Goal: Register for event/course

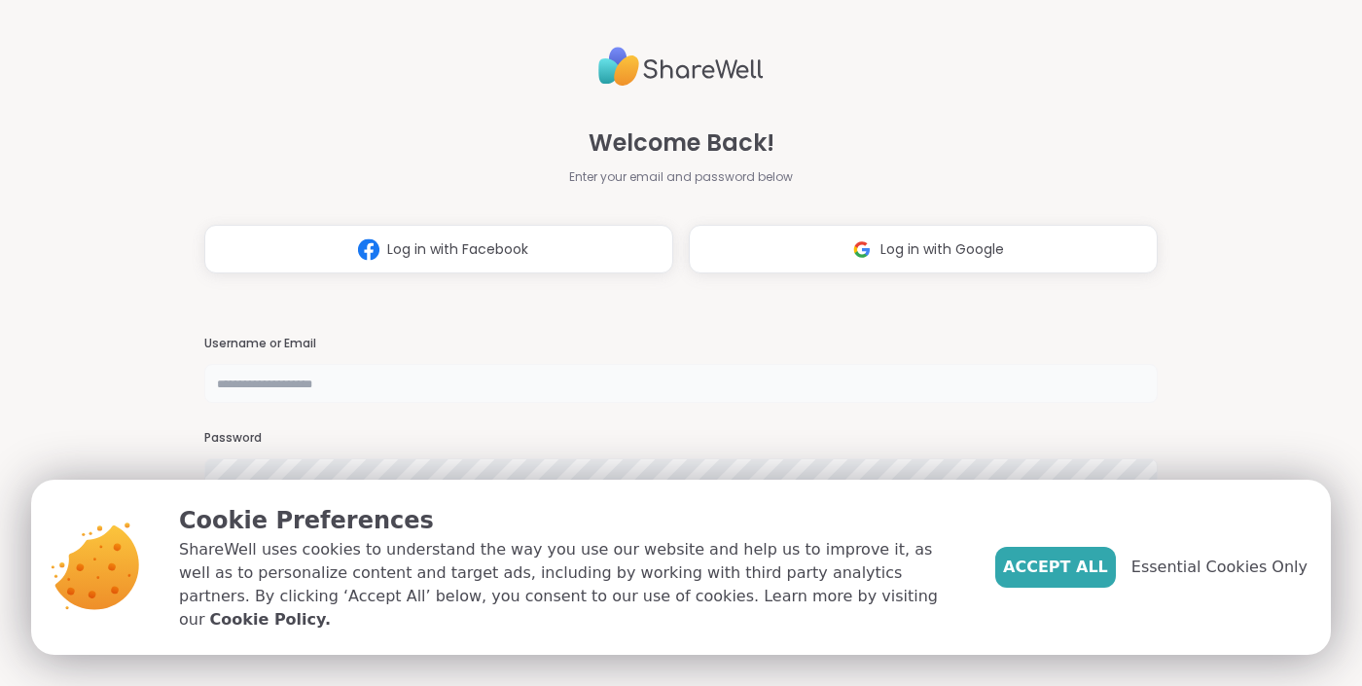
type input "**********"
click at [1213, 579] on span "Essential Cookies Only" at bounding box center [1219, 566] width 176 height 23
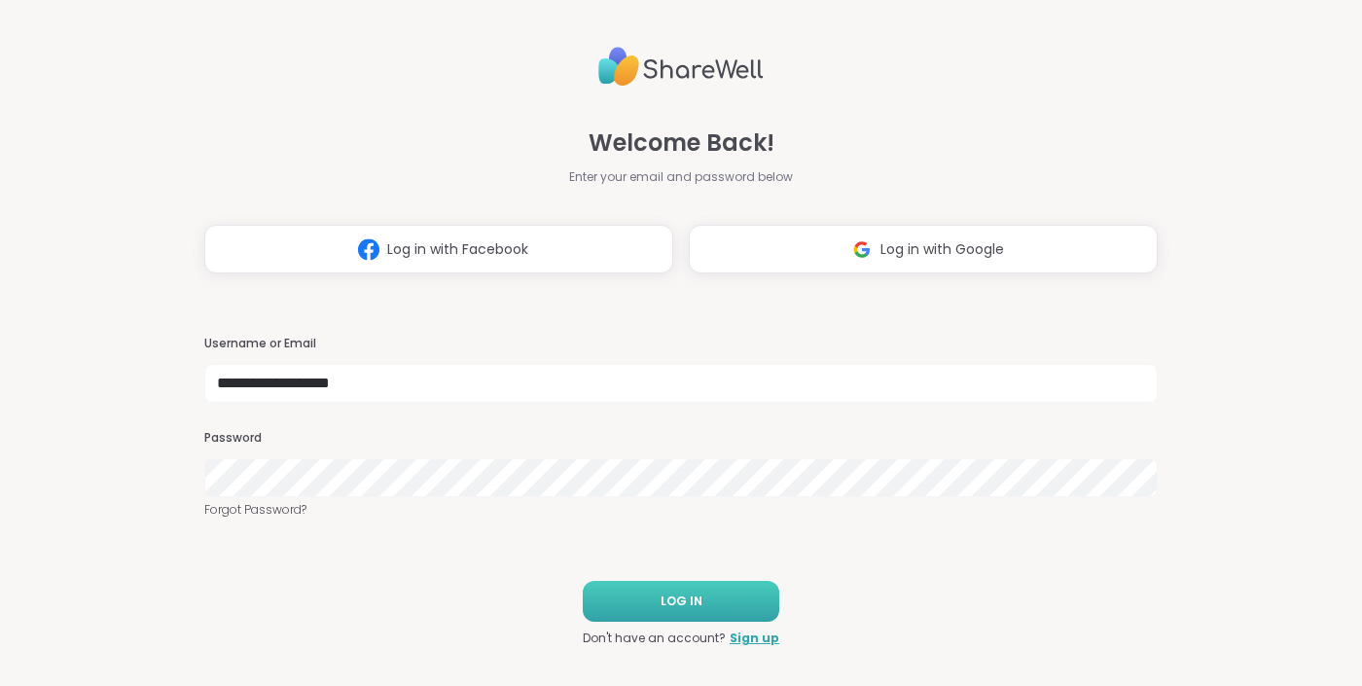
click at [725, 598] on button "LOG IN" at bounding box center [681, 601] width 196 height 41
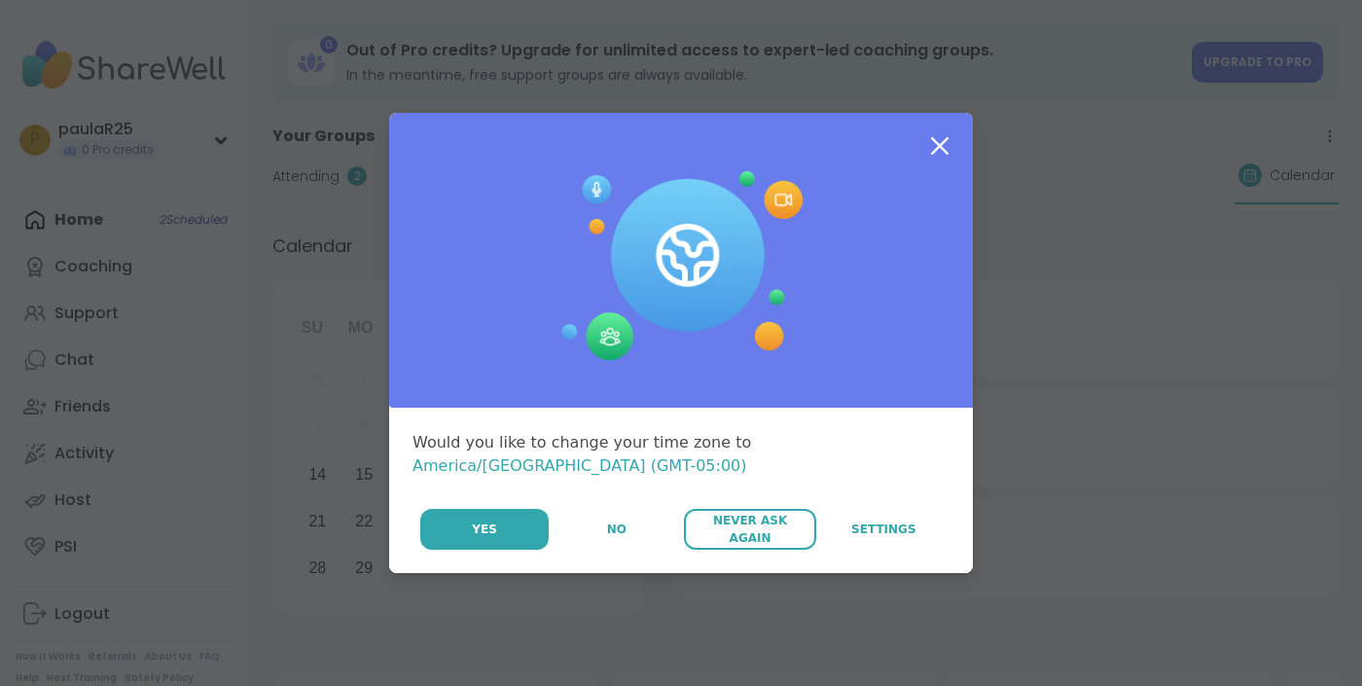
click at [754, 519] on span "Never Ask Again" at bounding box center [750, 529] width 112 height 35
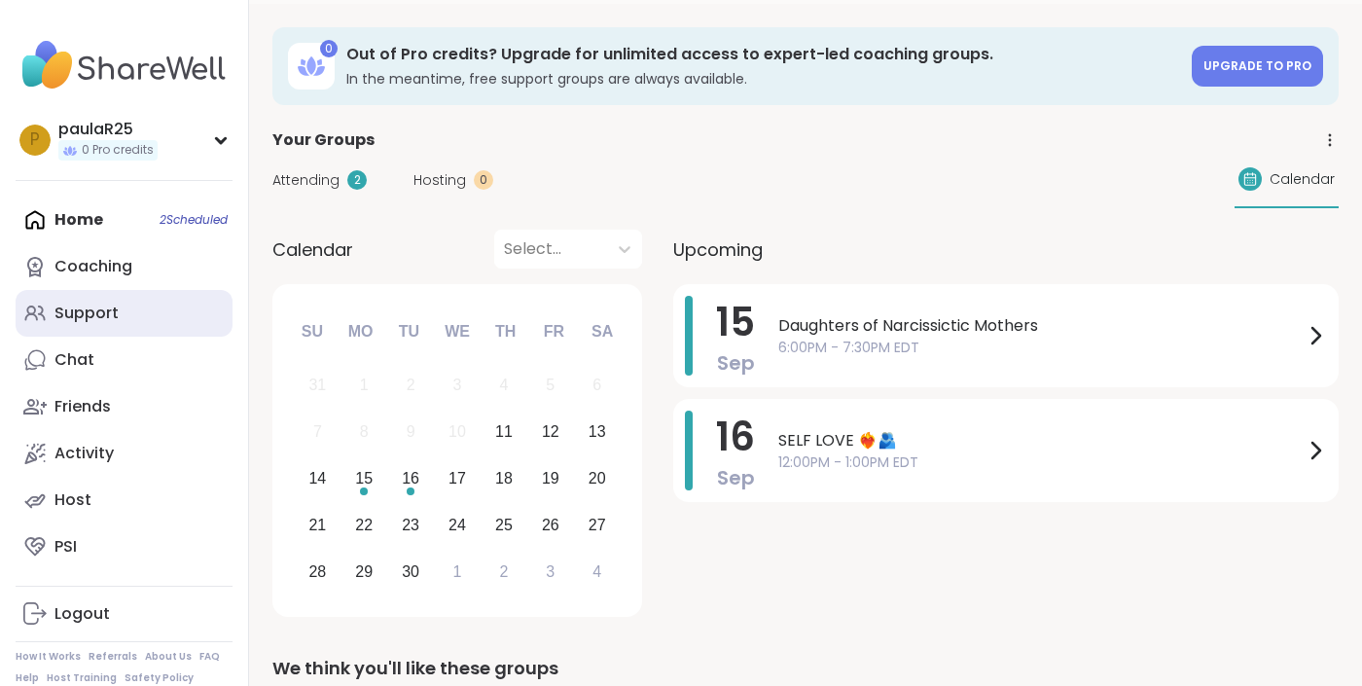
click at [101, 314] on div "Support" at bounding box center [86, 312] width 64 height 21
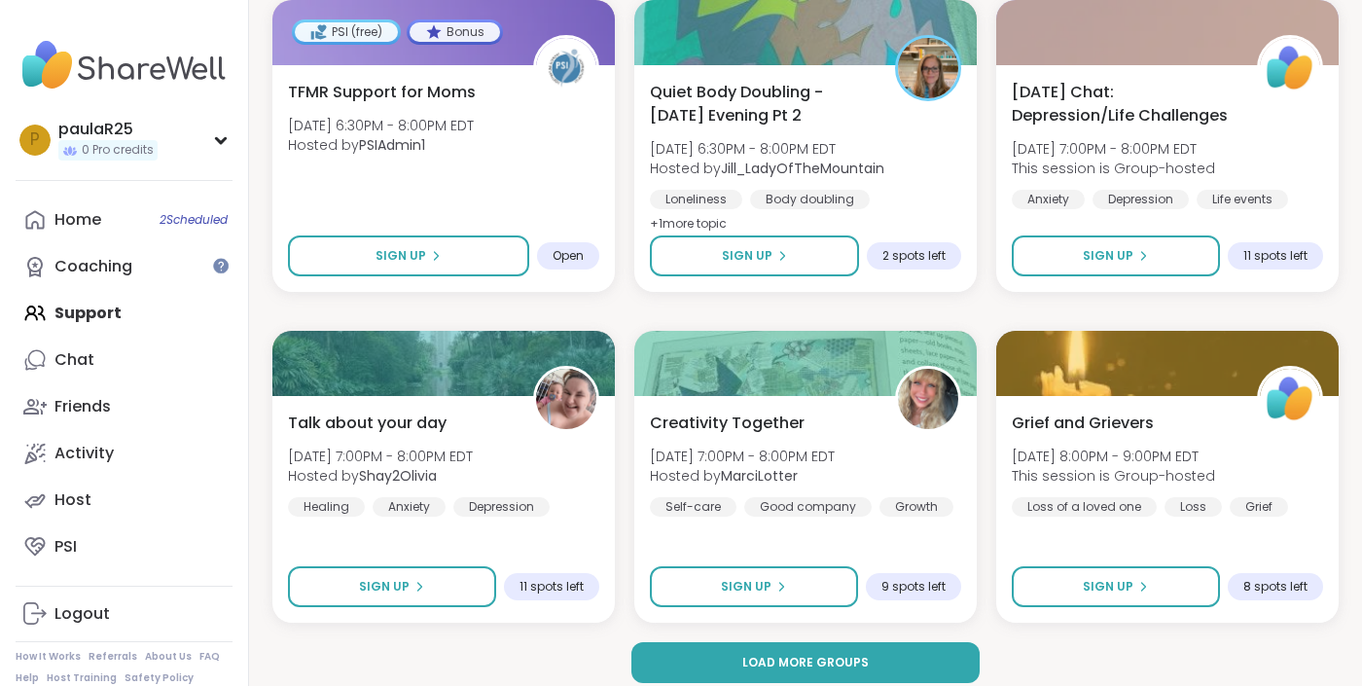
scroll to position [3639, 0]
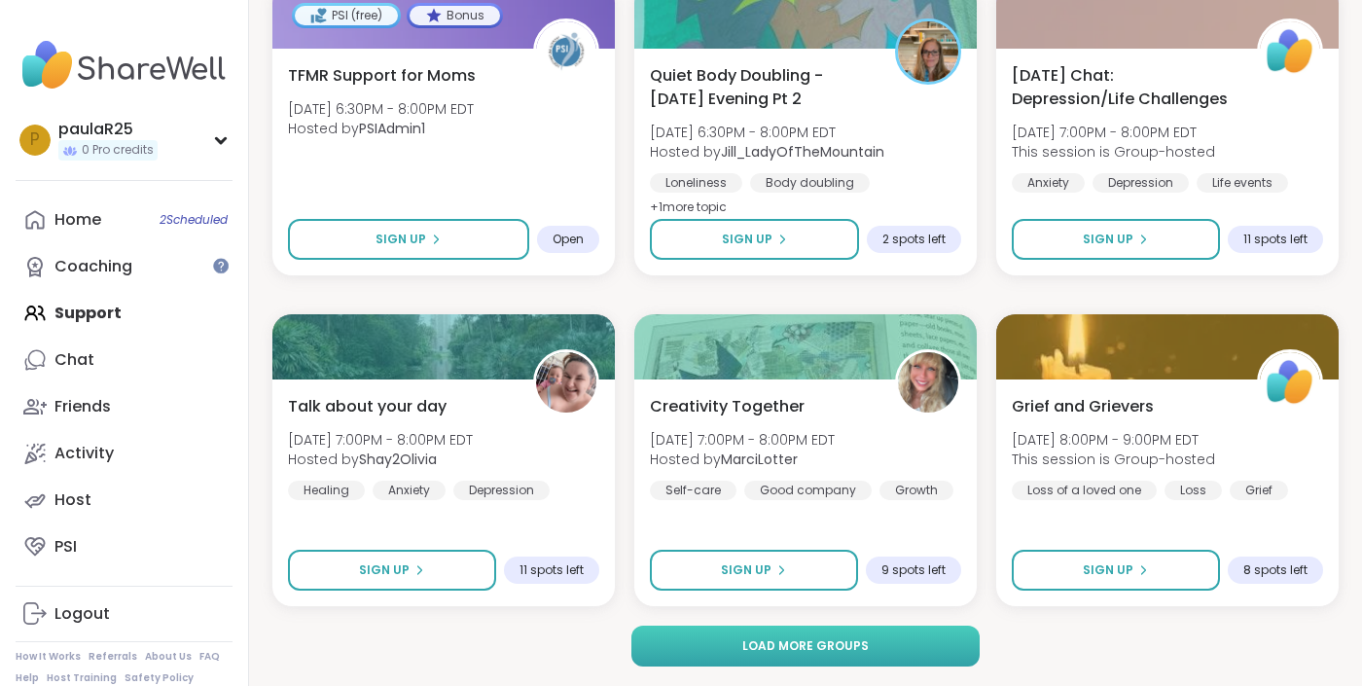
click at [717, 655] on button "Load more groups" at bounding box center [804, 645] width 347 height 41
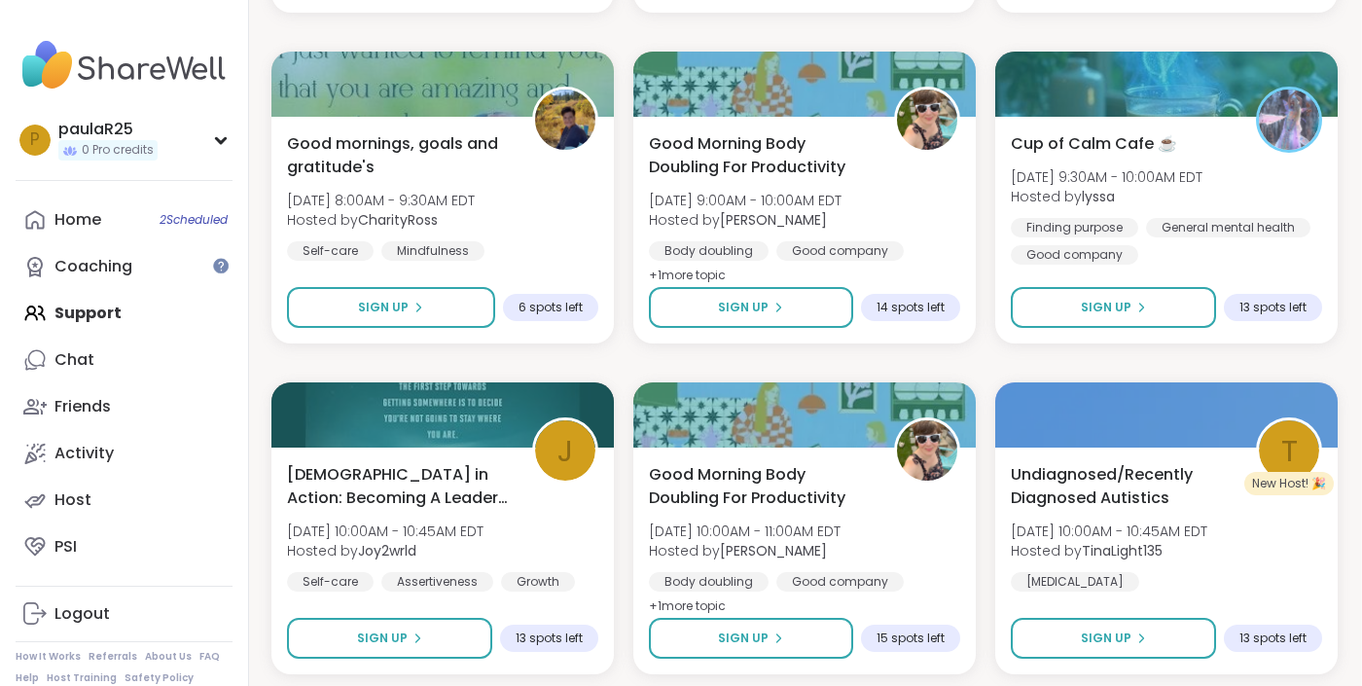
scroll to position [5537, 1]
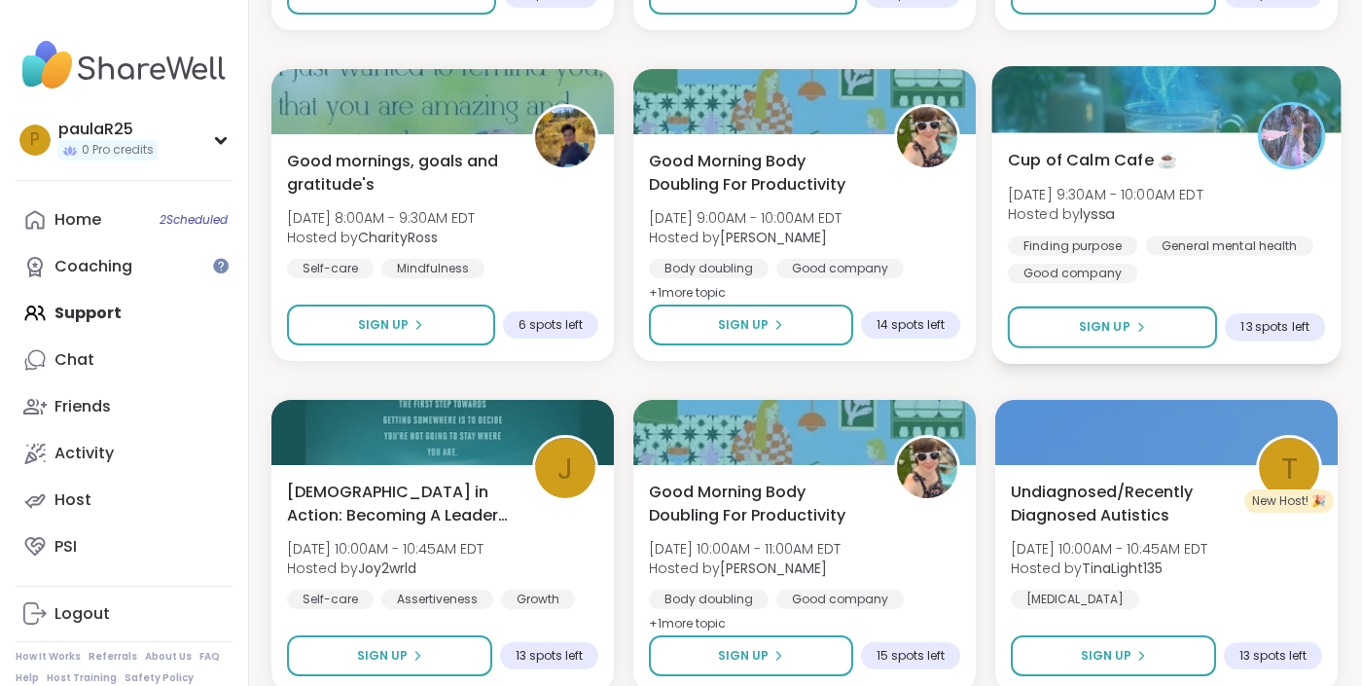
click at [1127, 173] on div "Cup of Calm Cafe ☕️ [DATE] 9:30AM - 10:00AM EDT Hosted by lyssa Finding purpose…" at bounding box center [1166, 215] width 317 height 135
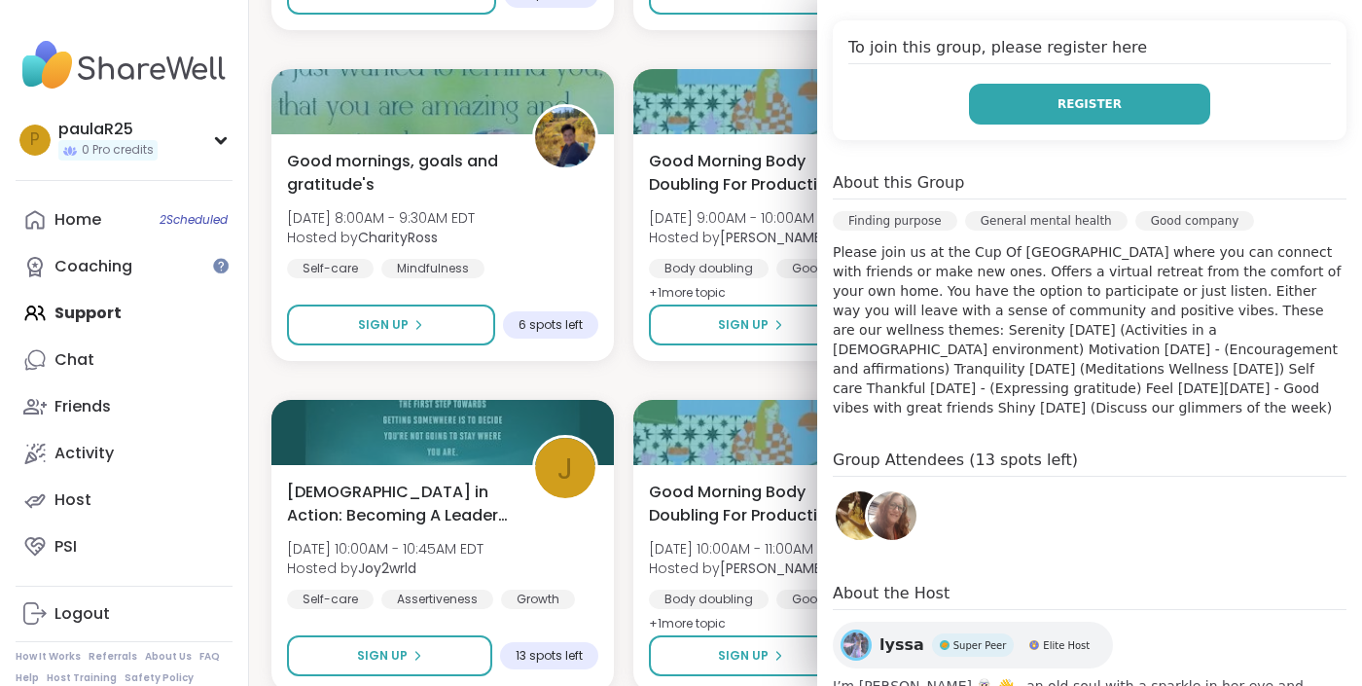
scroll to position [391, 0]
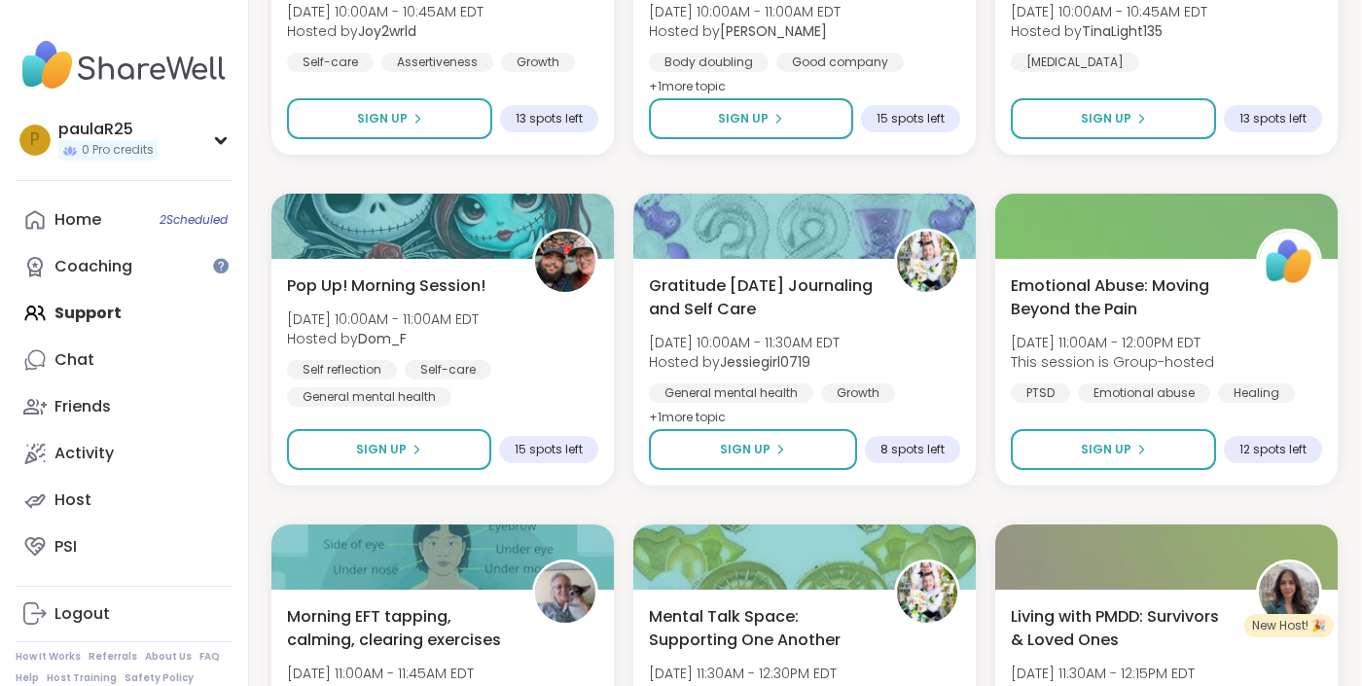
scroll to position [6076, 1]
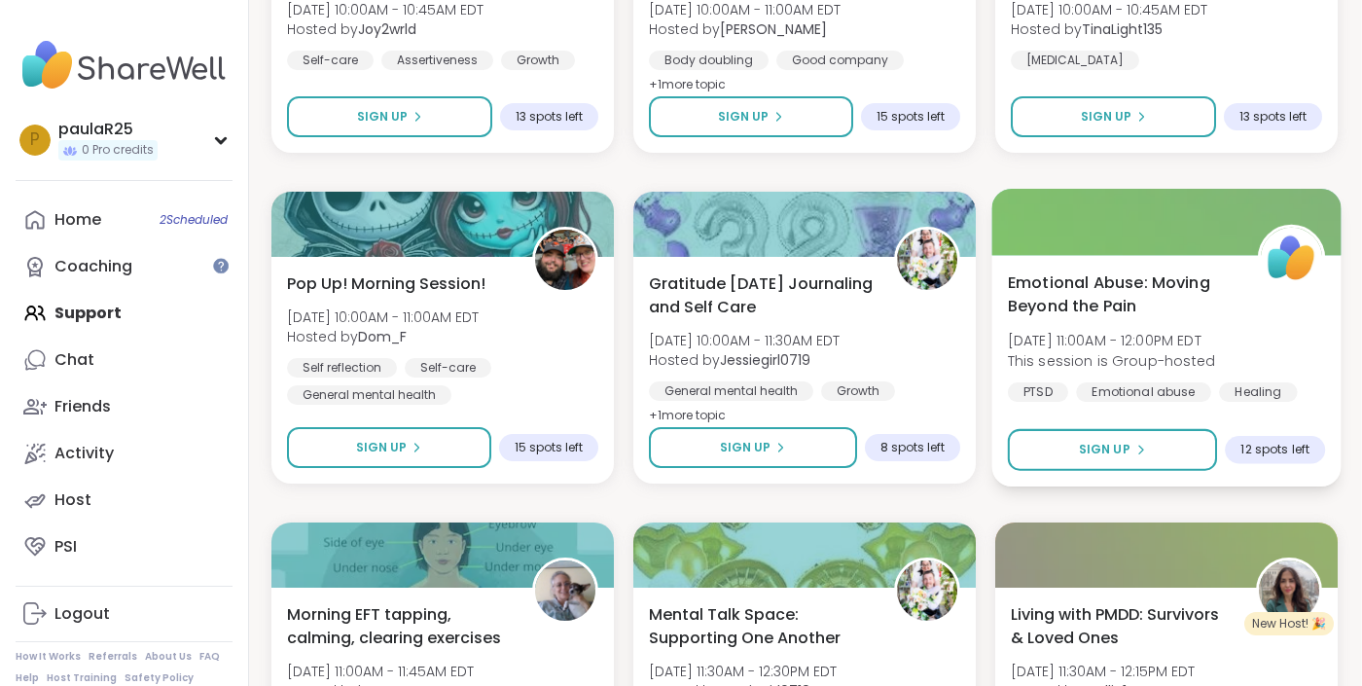
click at [1098, 298] on span "Emotional Abuse: Moving Beyond the Pain" at bounding box center [1122, 294] width 229 height 48
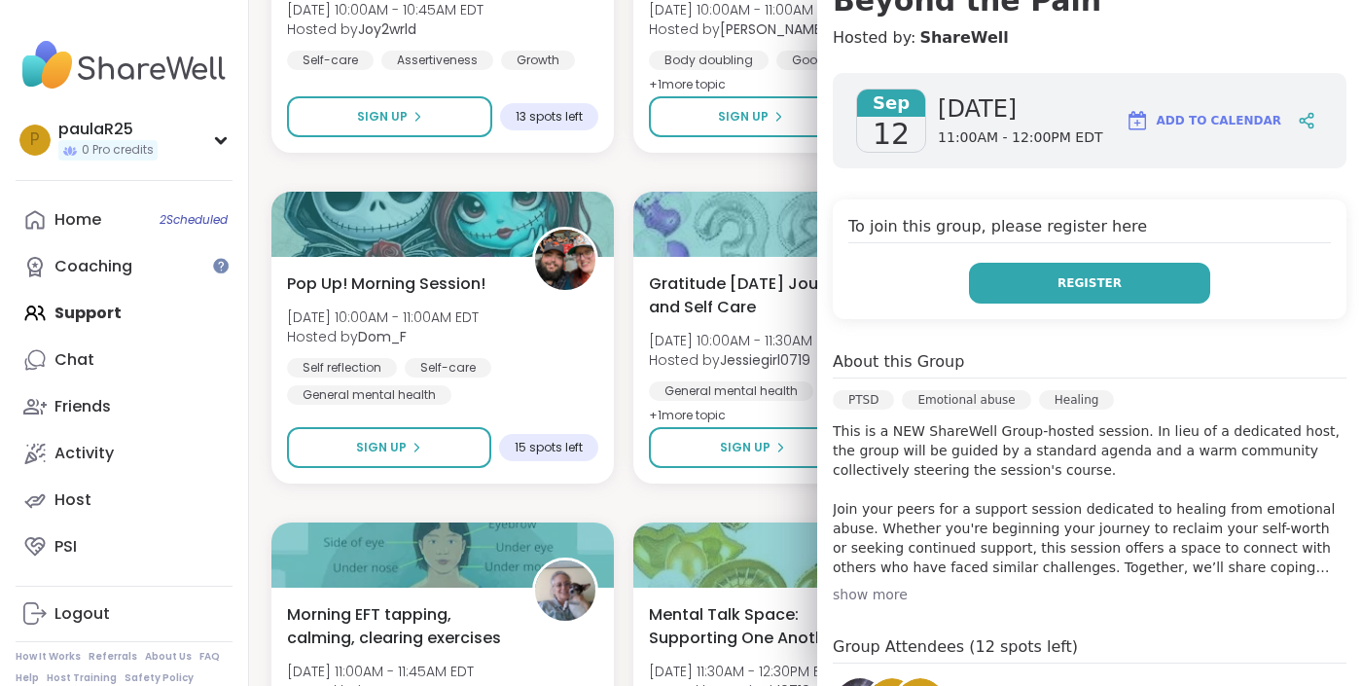
scroll to position [275, 0]
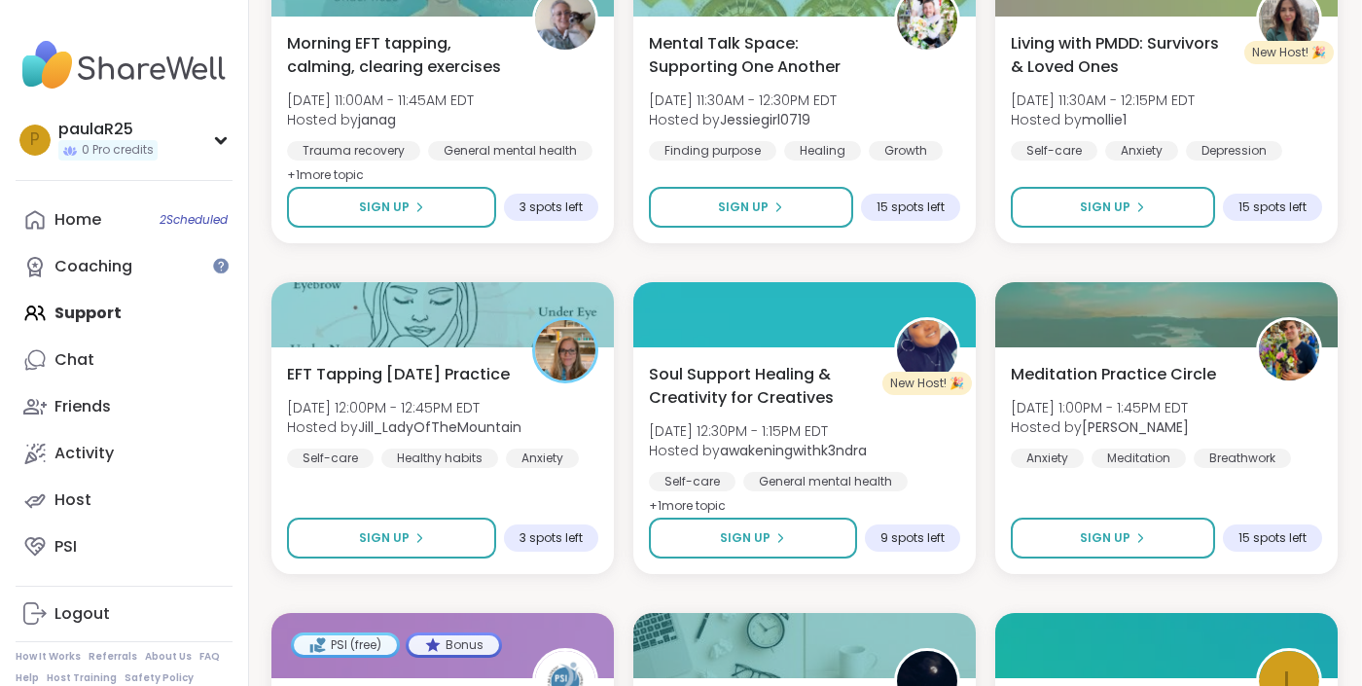
scroll to position [6661, 1]
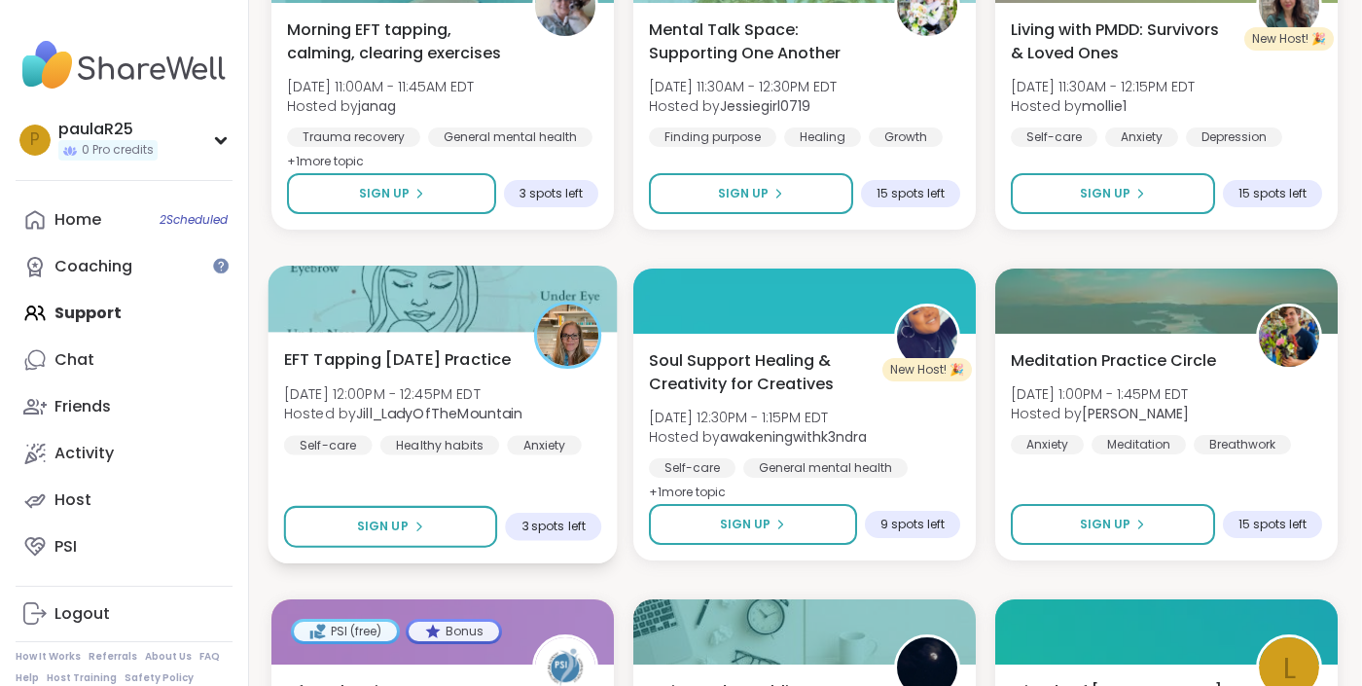
click at [440, 379] on div "EFT Tapping [DATE] Practice [DATE] 12:00PM - 12:45PM EDT Hosted by [PERSON_NAME…" at bounding box center [442, 400] width 317 height 107
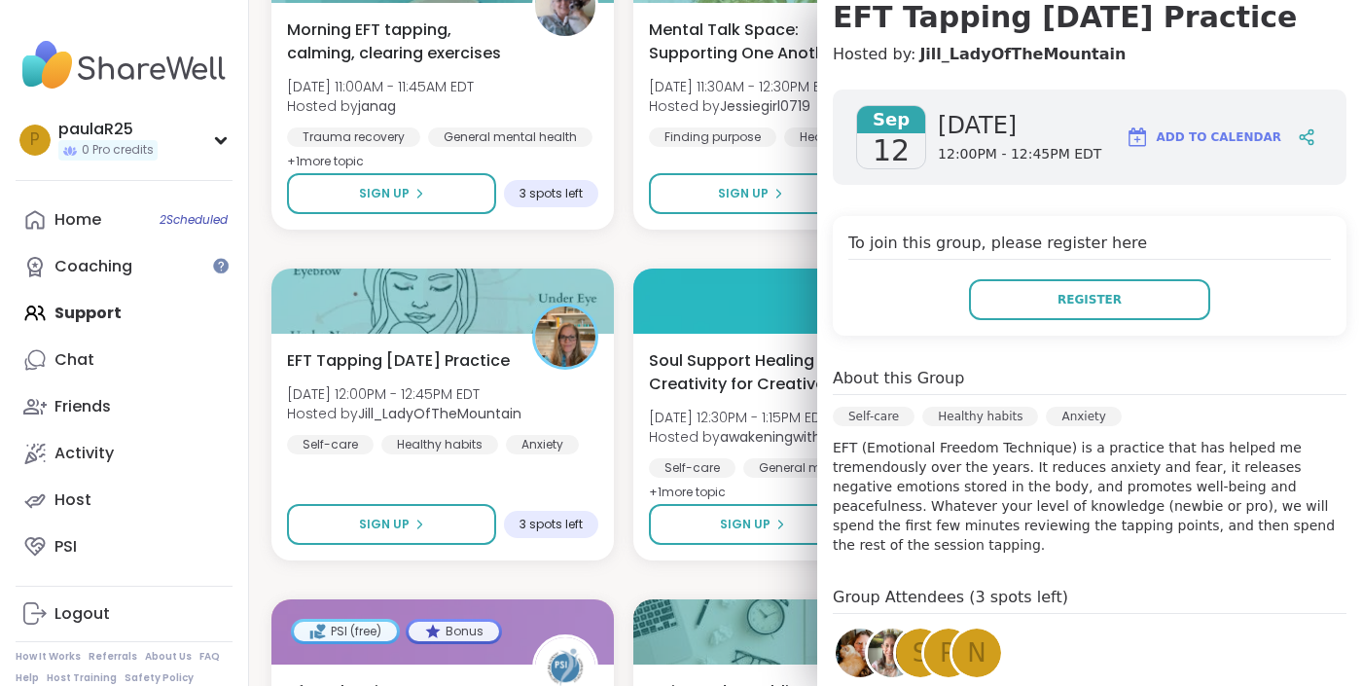
scroll to position [189, 0]
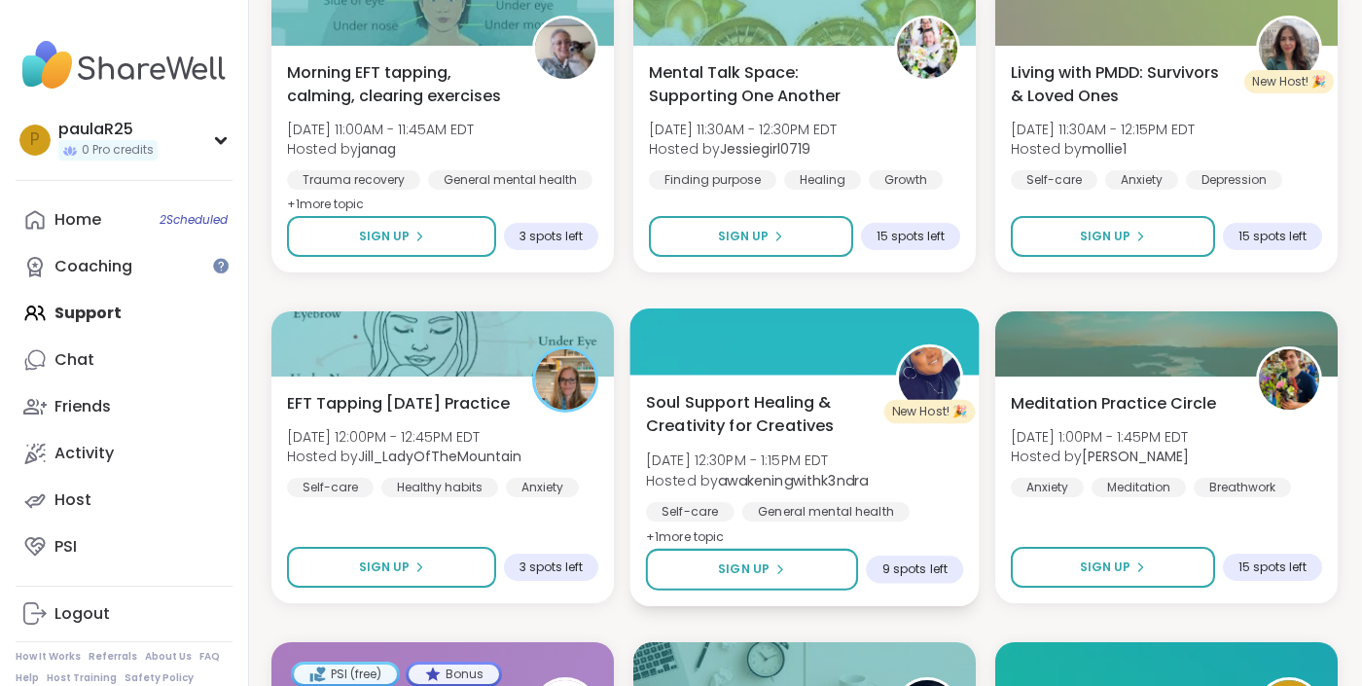
scroll to position [6615, 1]
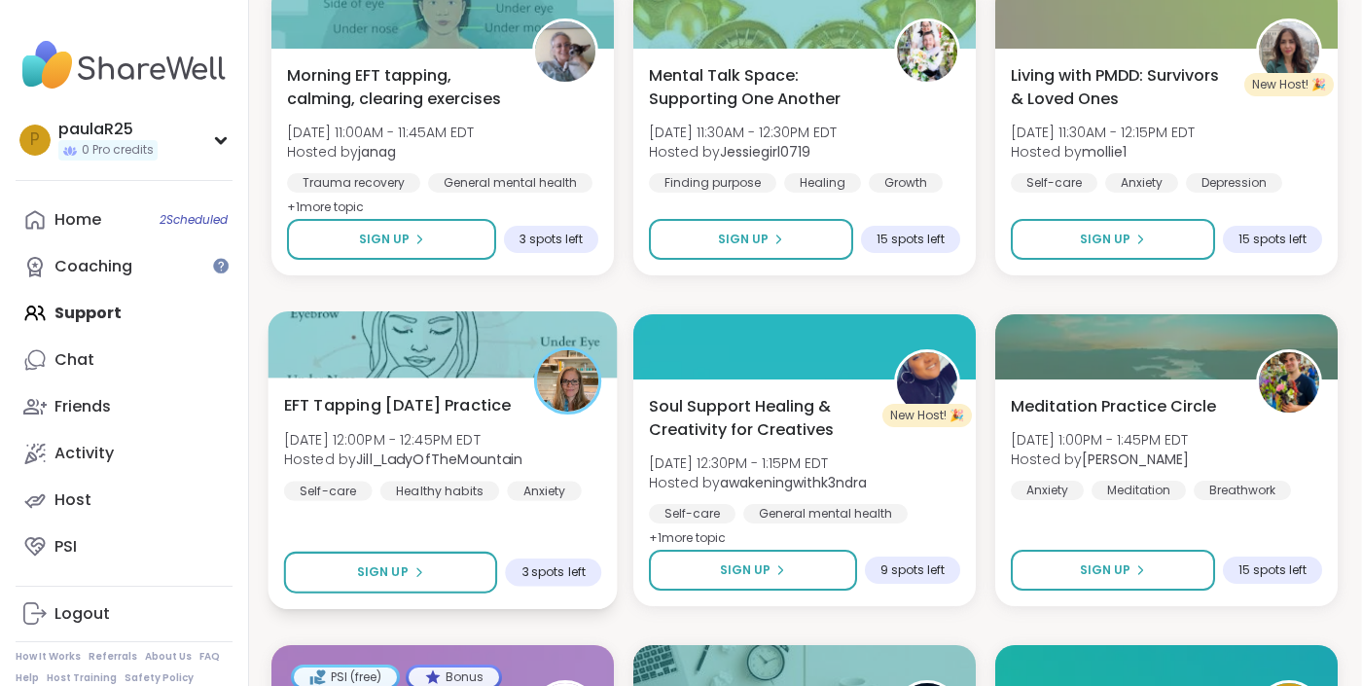
click at [461, 414] on span "EFT Tapping [DATE] Practice" at bounding box center [398, 404] width 228 height 23
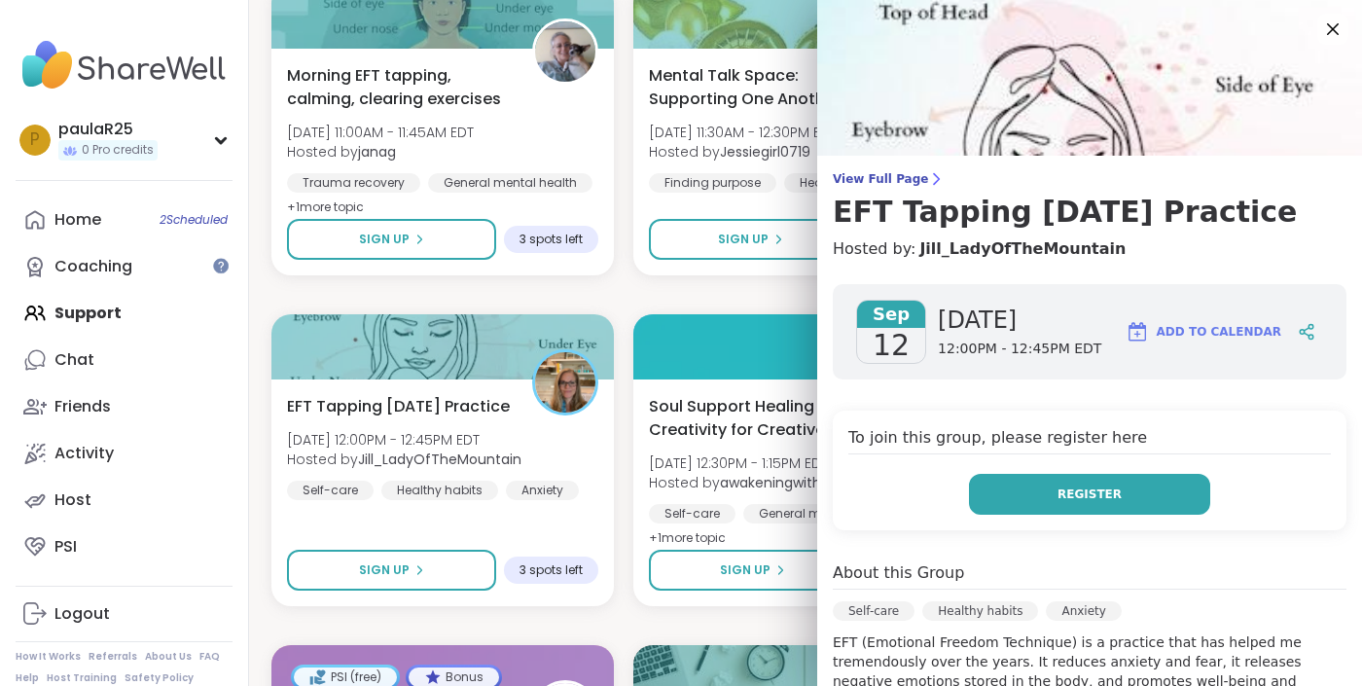
click at [1043, 495] on button "Register" at bounding box center [1089, 494] width 241 height 41
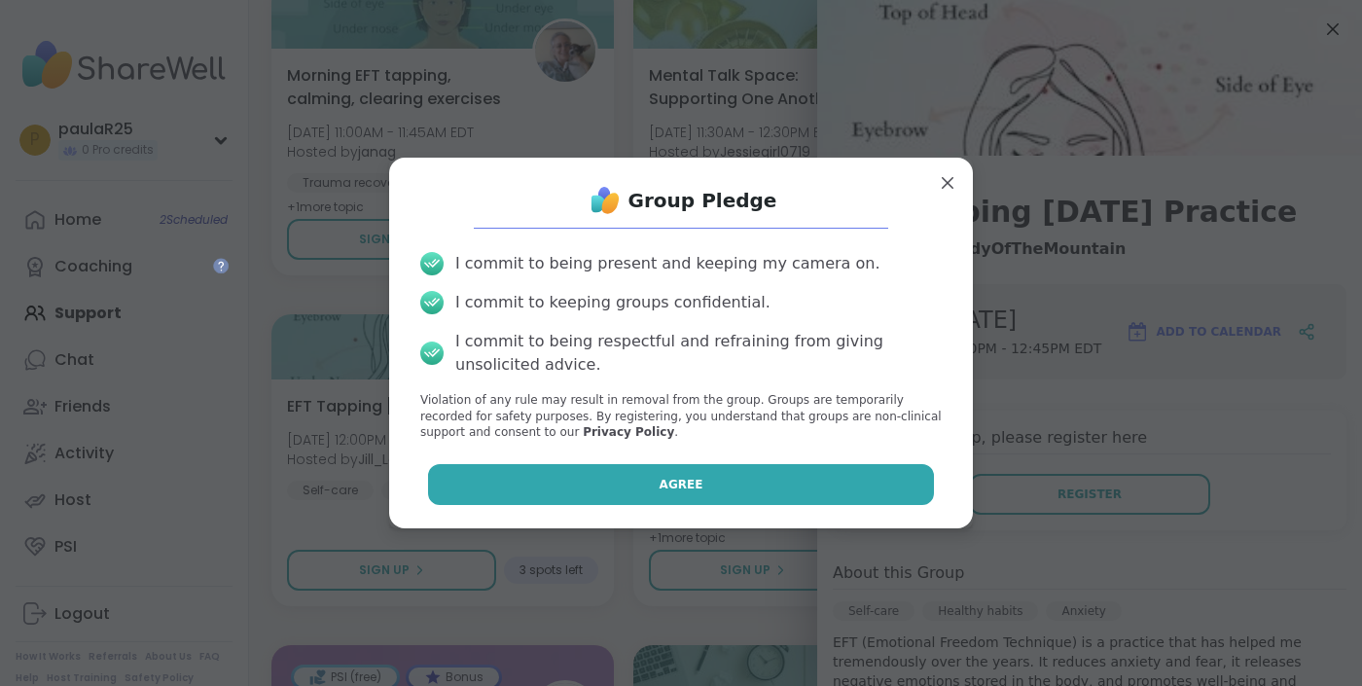
click at [781, 479] on button "Agree" at bounding box center [681, 484] width 507 height 41
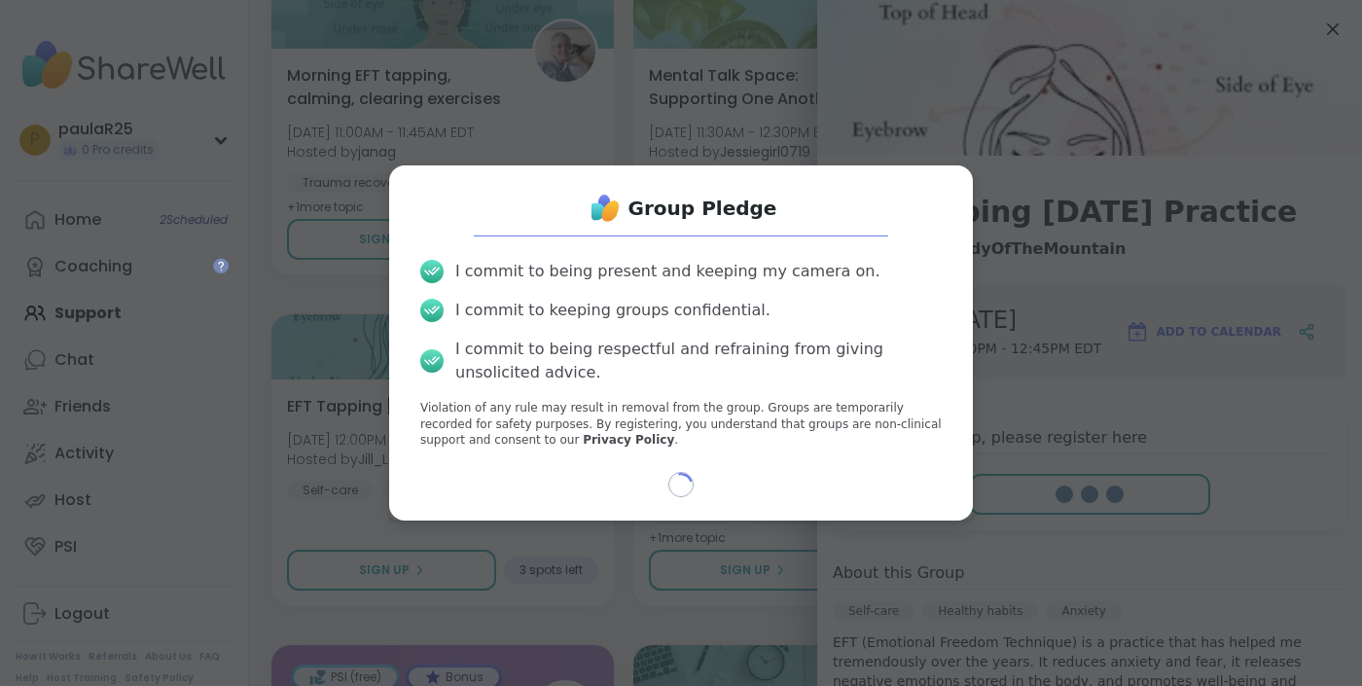
select select "**"
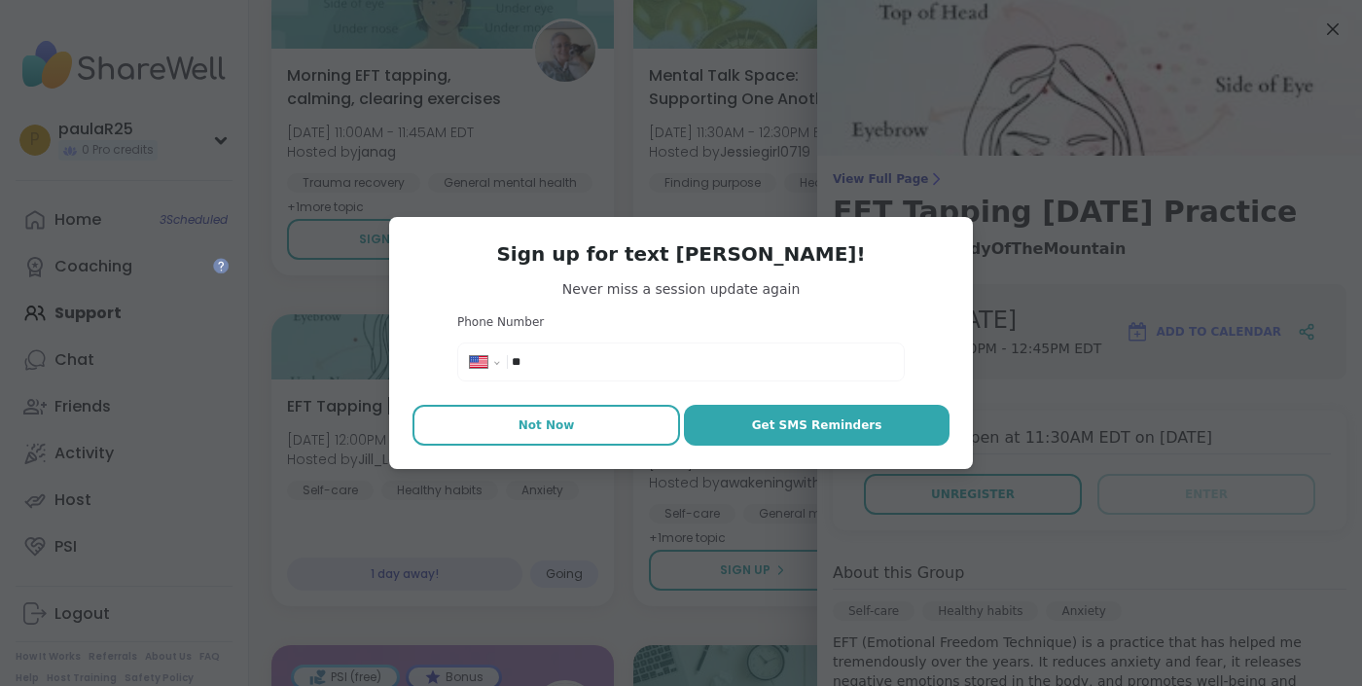
click at [609, 439] on button "Not Now" at bounding box center [545, 425] width 267 height 41
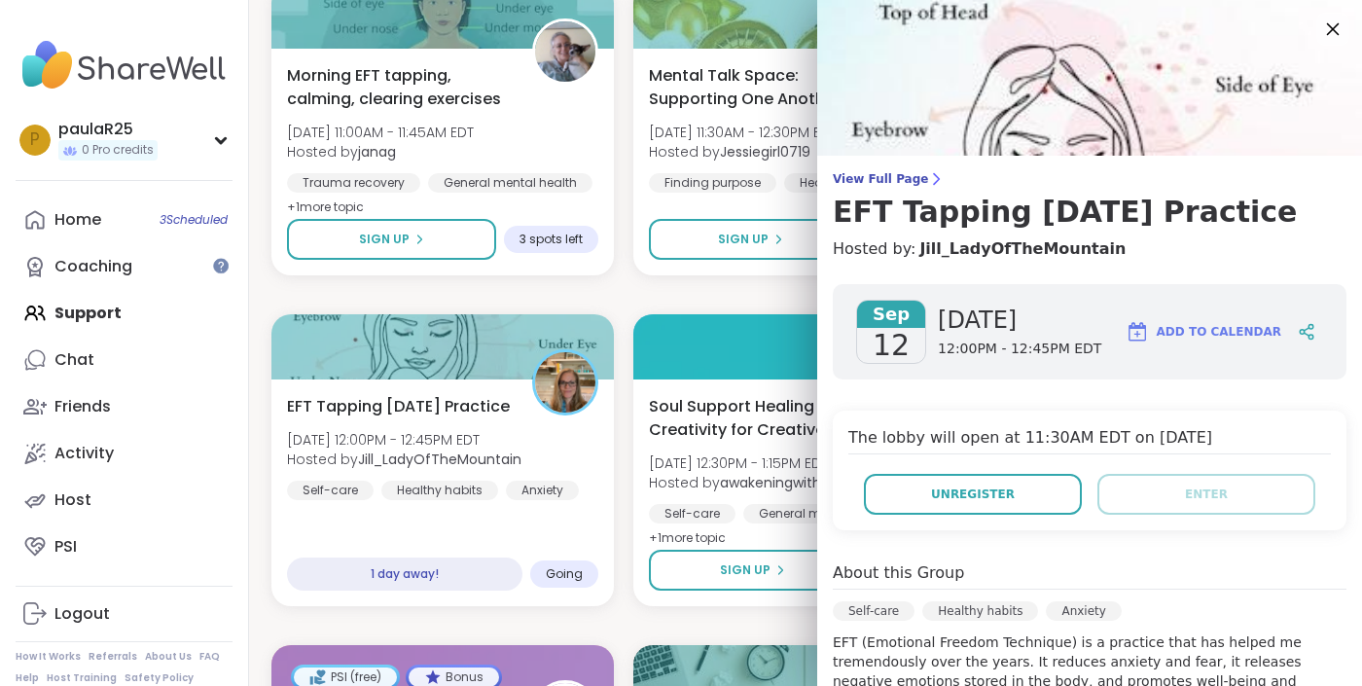
click at [1335, 24] on icon at bounding box center [1332, 29] width 24 height 24
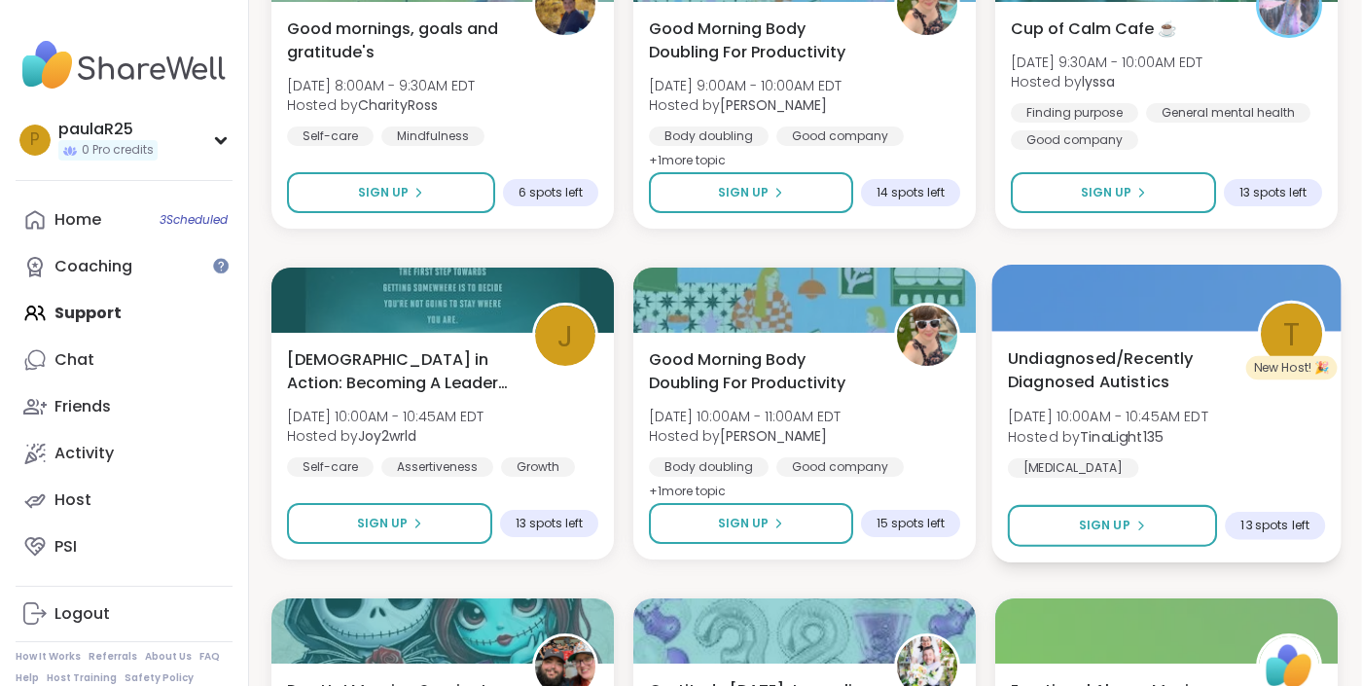
scroll to position [5641, 1]
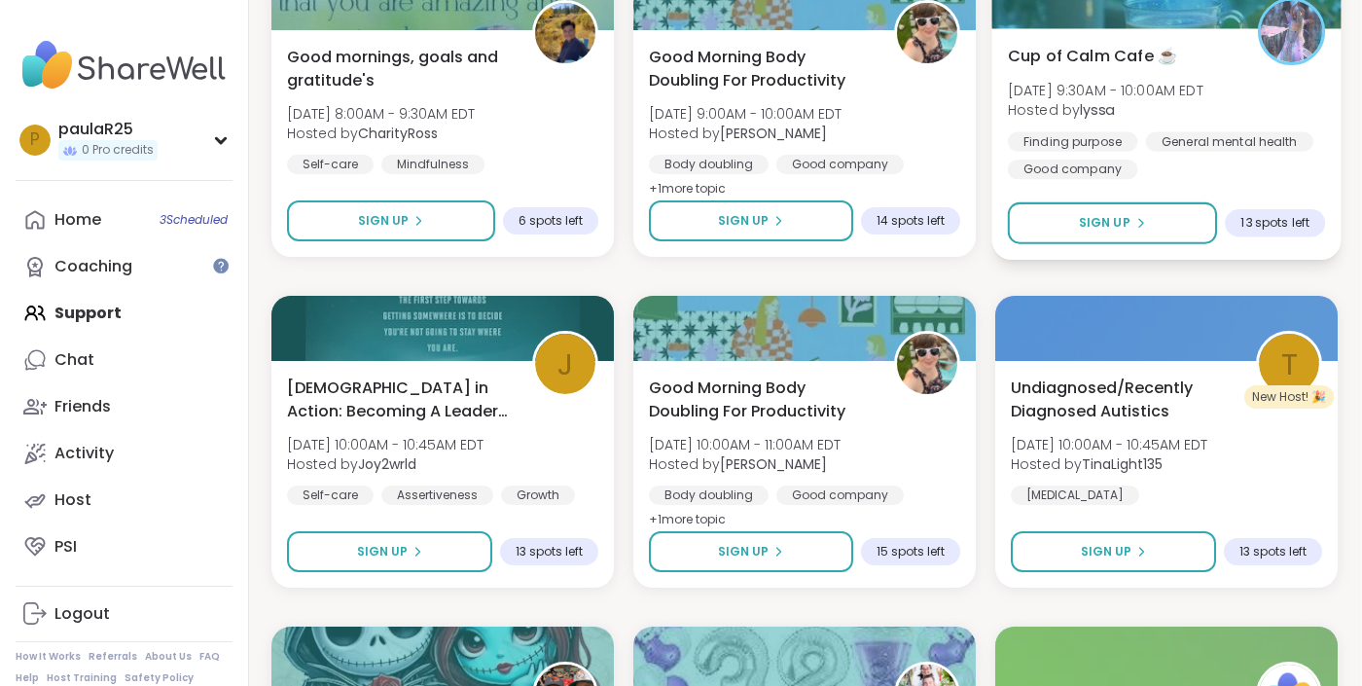
click at [1120, 74] on div "Cup of Calm Cafe ☕️ [DATE] 9:30AM - 10:00AM EDT Hosted by lyssa Finding purpose…" at bounding box center [1166, 111] width 317 height 135
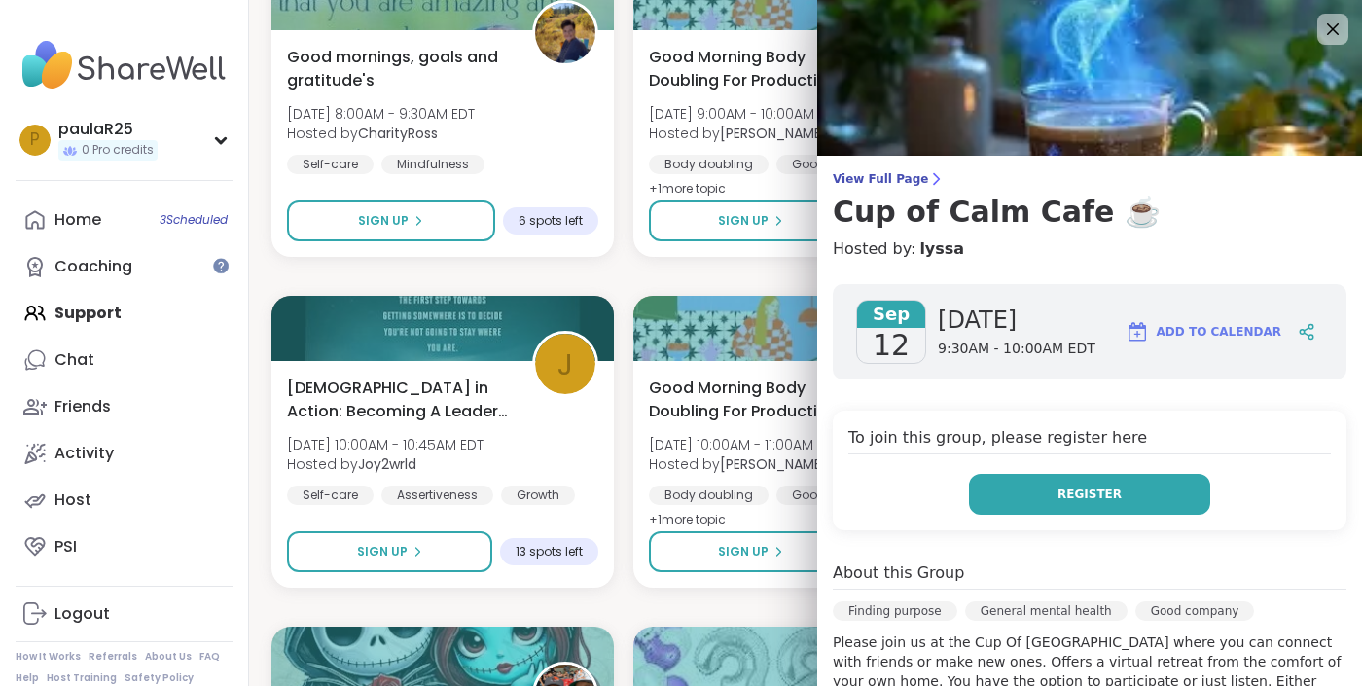
click at [1008, 494] on button "Register" at bounding box center [1089, 494] width 241 height 41
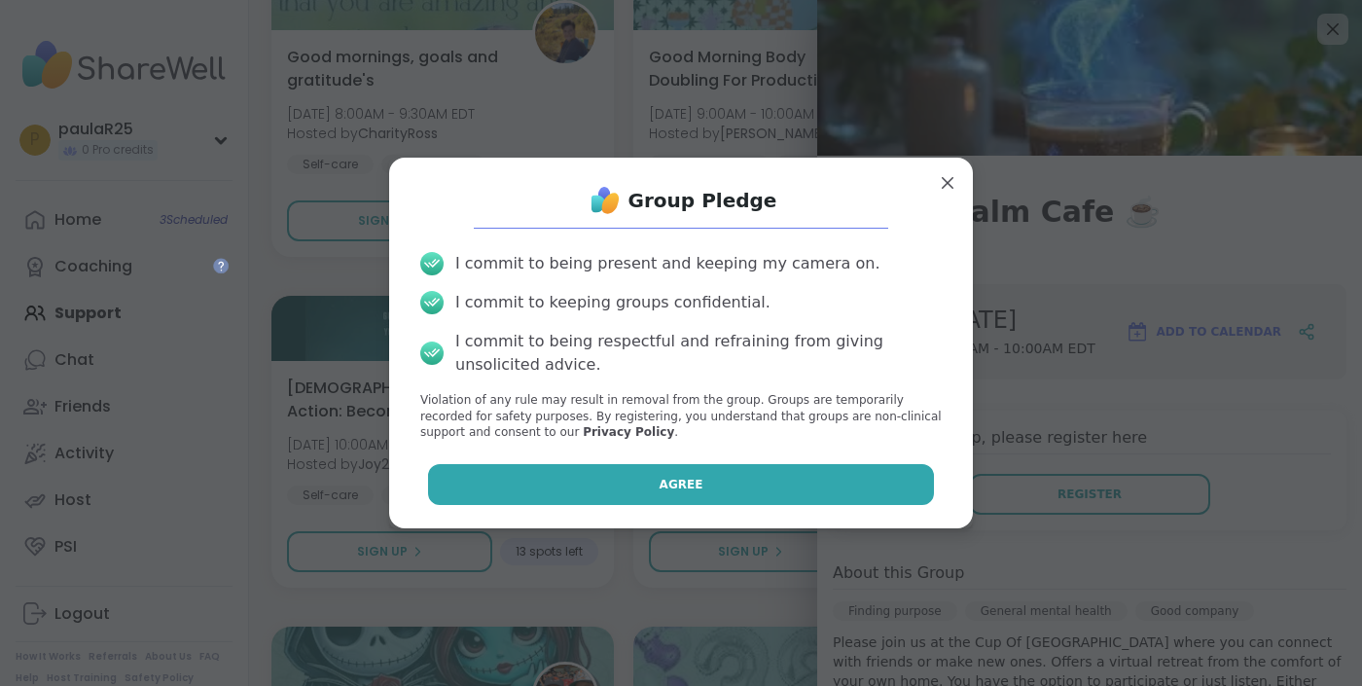
click at [646, 478] on button "Agree" at bounding box center [681, 484] width 507 height 41
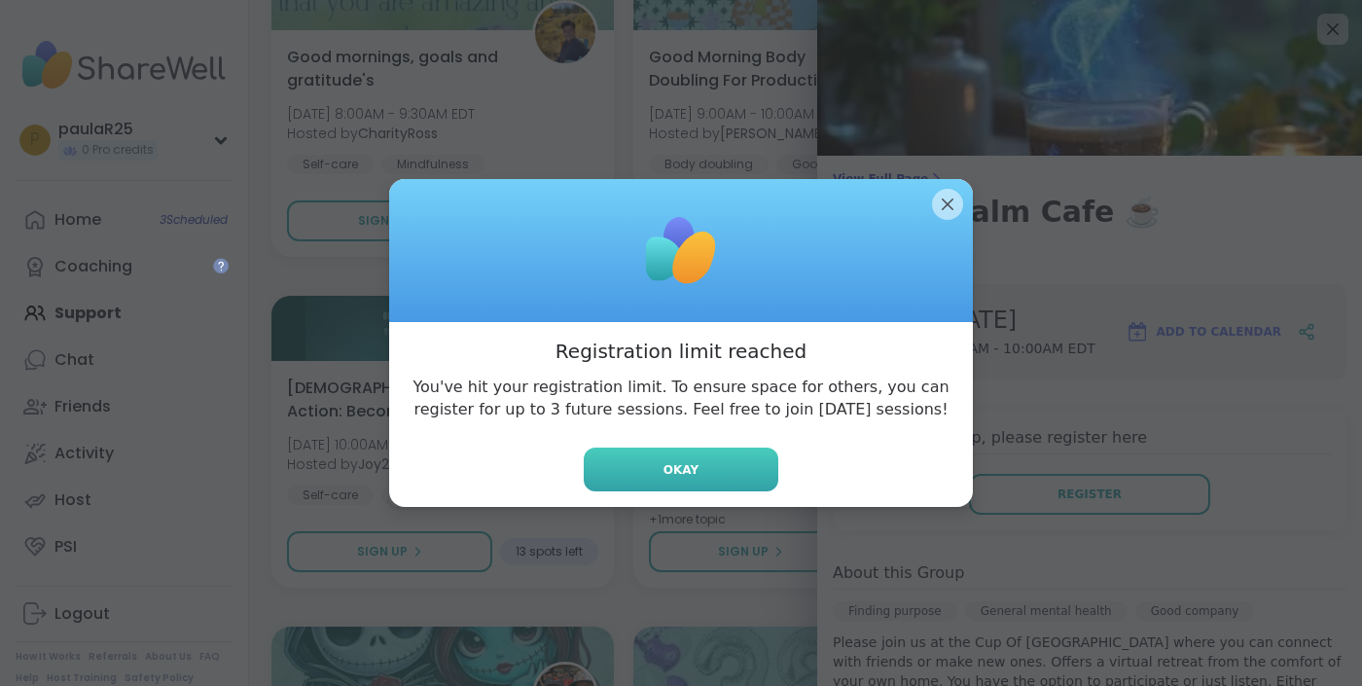
click at [622, 474] on button "Okay" at bounding box center [681, 469] width 195 height 44
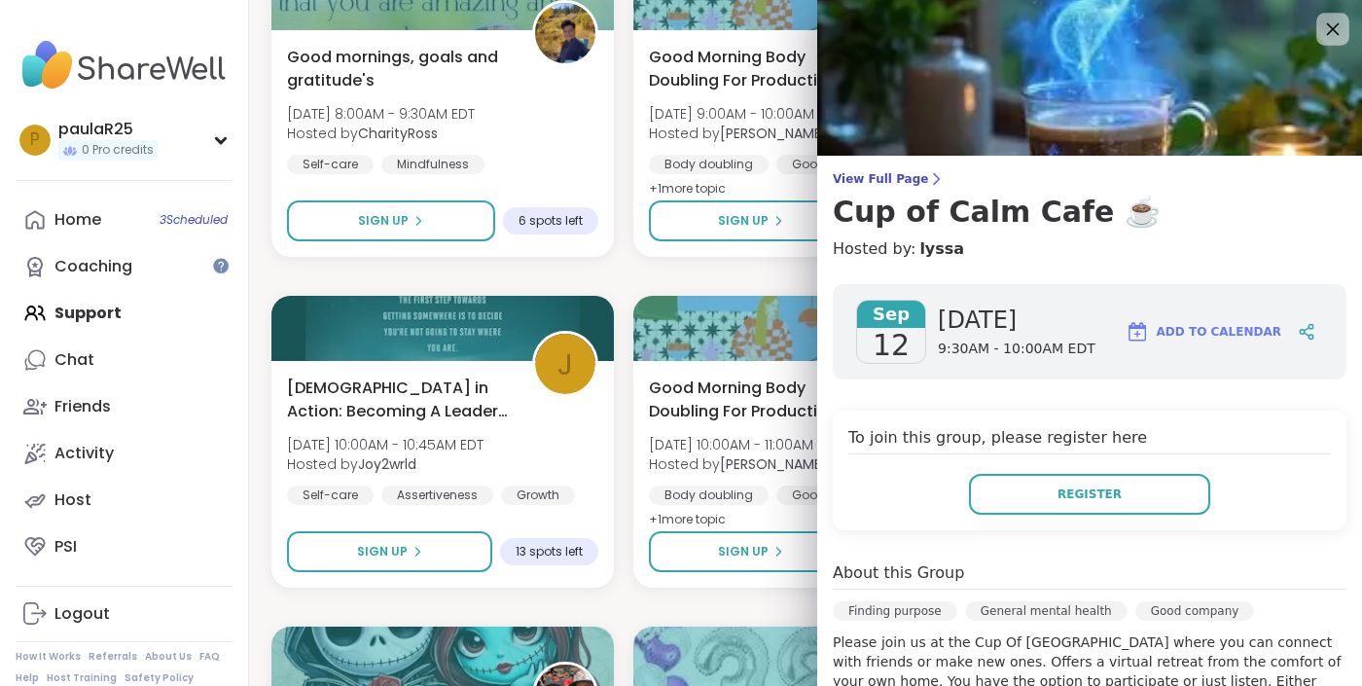
click at [1331, 31] on icon at bounding box center [1333, 29] width 13 height 13
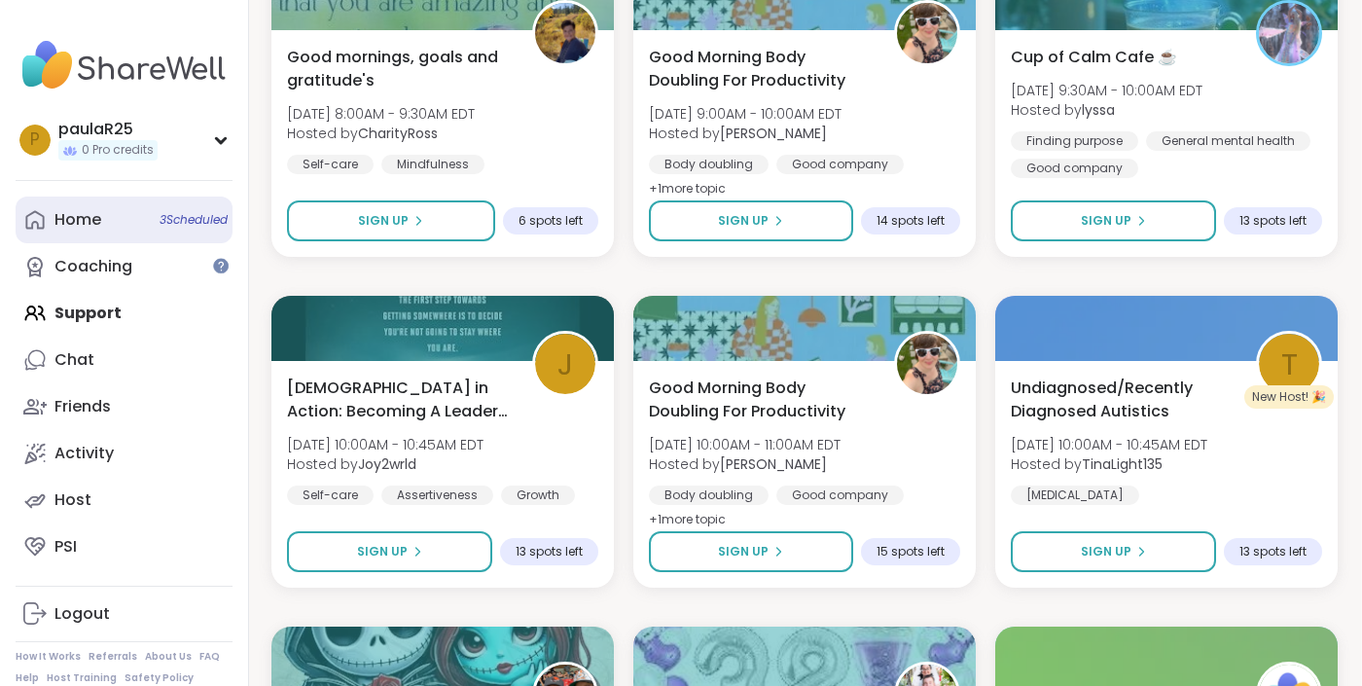
click at [192, 218] on span "3 Scheduled" at bounding box center [194, 220] width 68 height 16
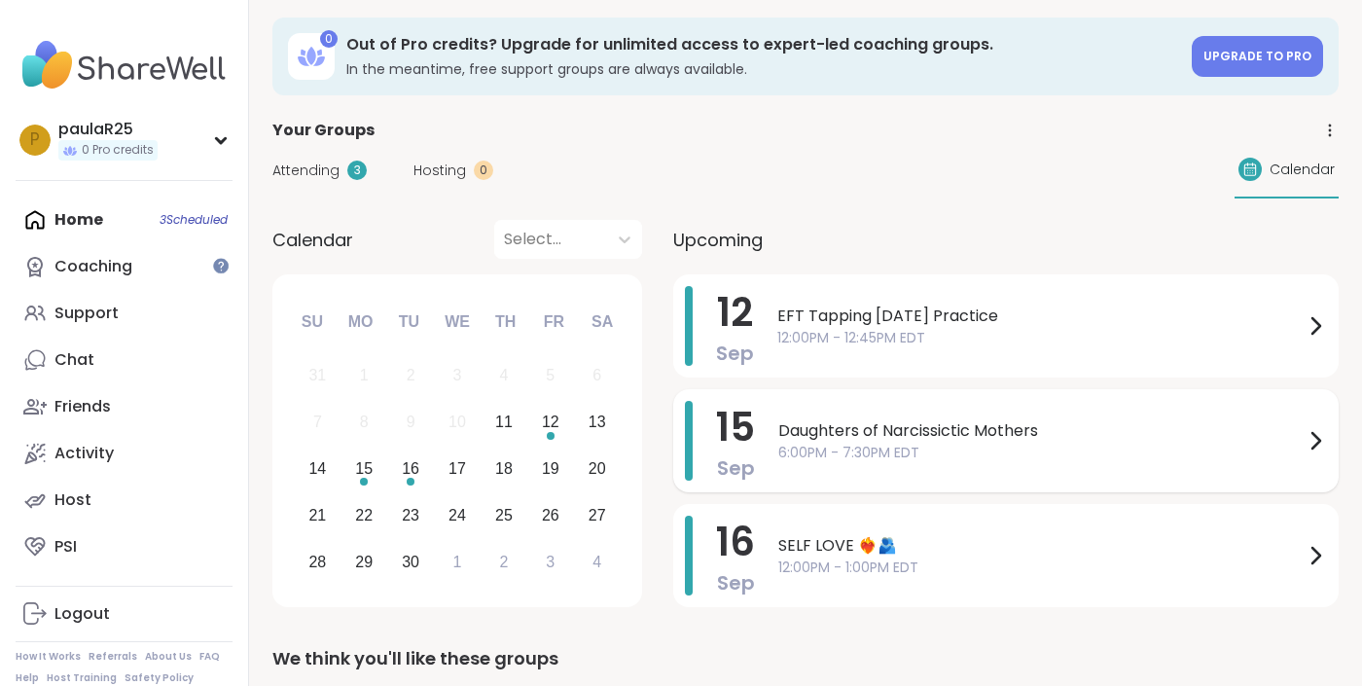
scroll to position [55, 0]
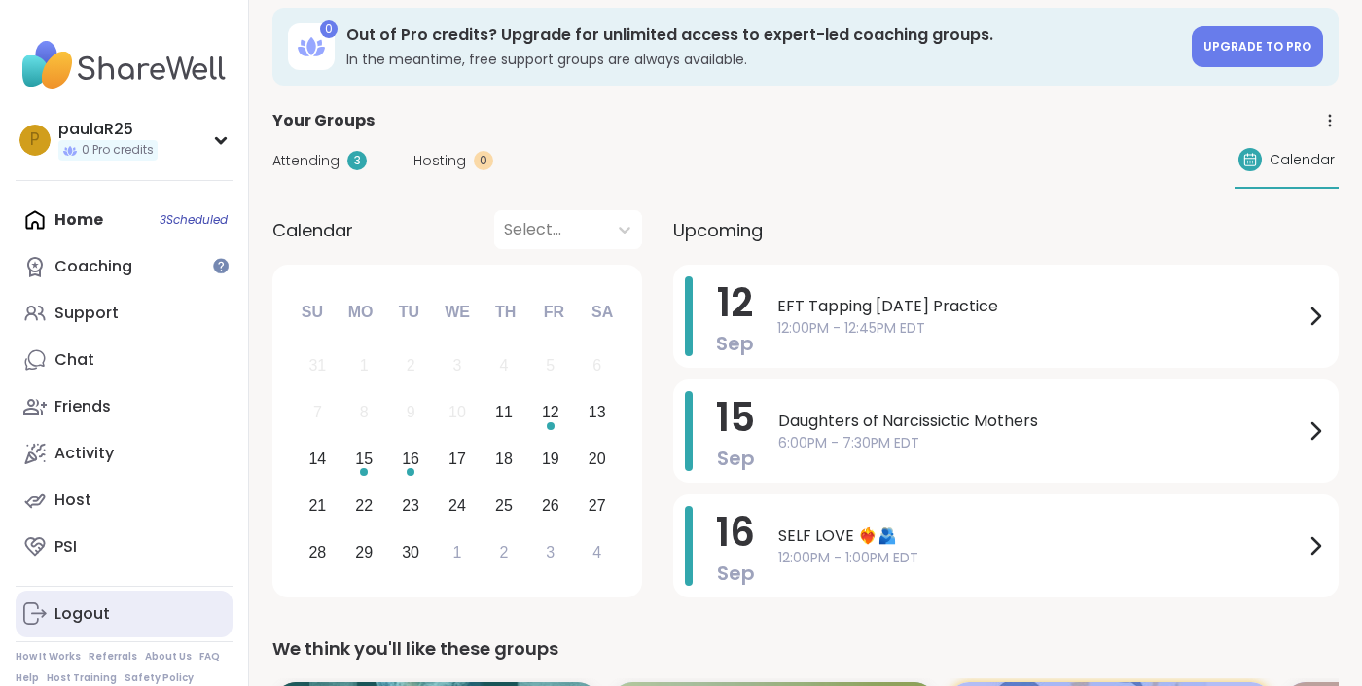
click at [91, 615] on div "Logout" at bounding box center [81, 613] width 55 height 21
